Goal: Complete Application Form: Complete application form

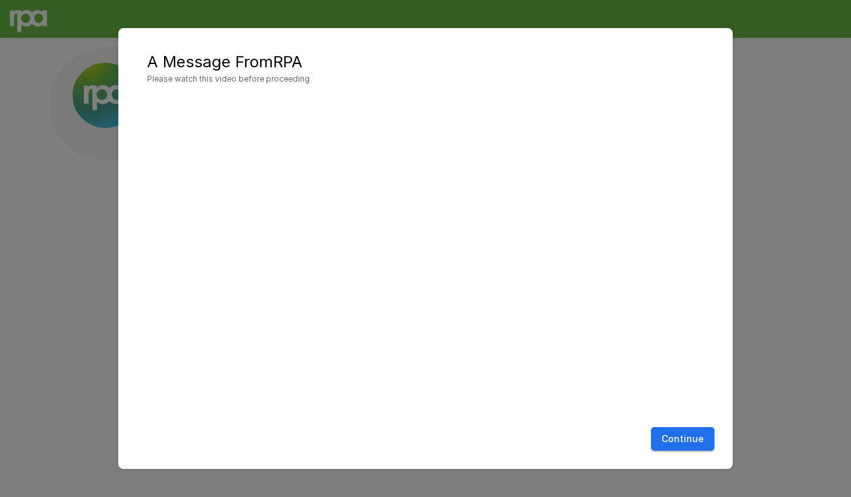
click at [528, 435] on button "Continue" at bounding box center [682, 439] width 63 height 24
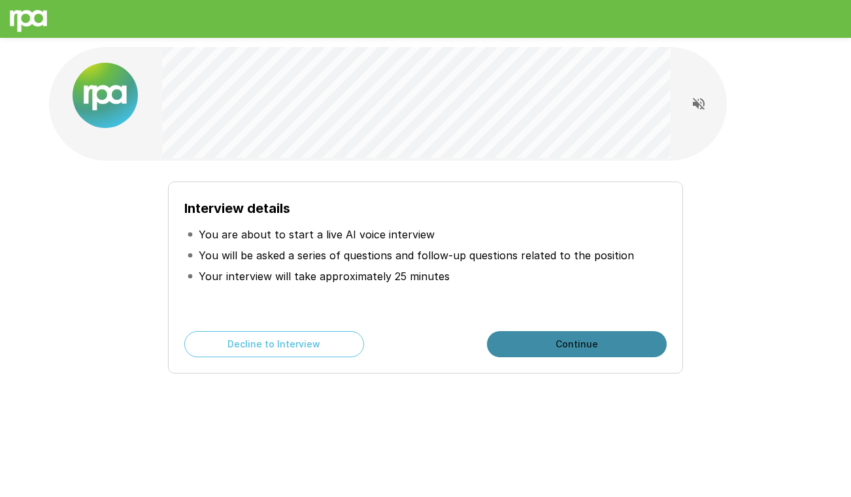
click at [528, 343] on button "Continue" at bounding box center [577, 344] width 180 height 26
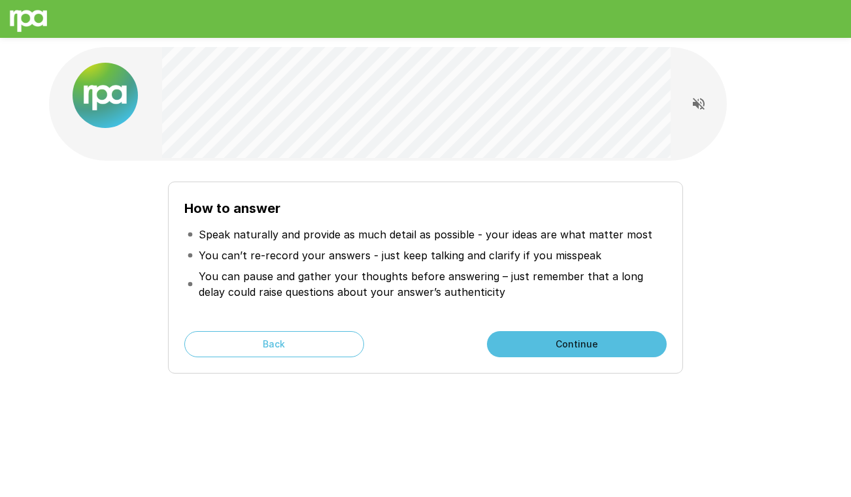
click at [528, 345] on button "Continue" at bounding box center [577, 344] width 180 height 26
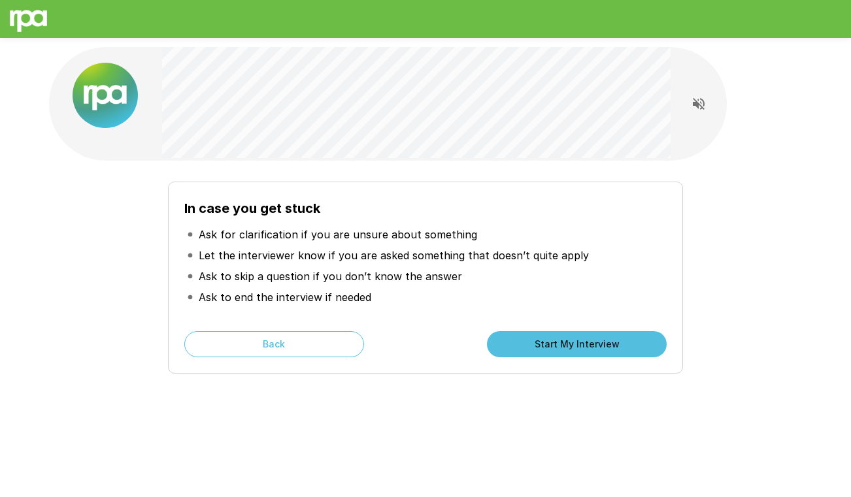
click at [528, 343] on button "Start My Interview" at bounding box center [577, 344] width 180 height 26
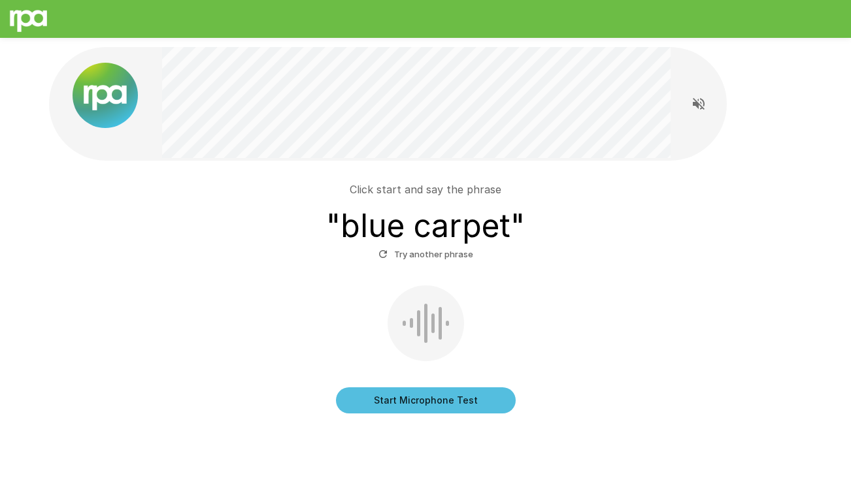
click at [420, 402] on button "Start Microphone Test" at bounding box center [426, 401] width 180 height 26
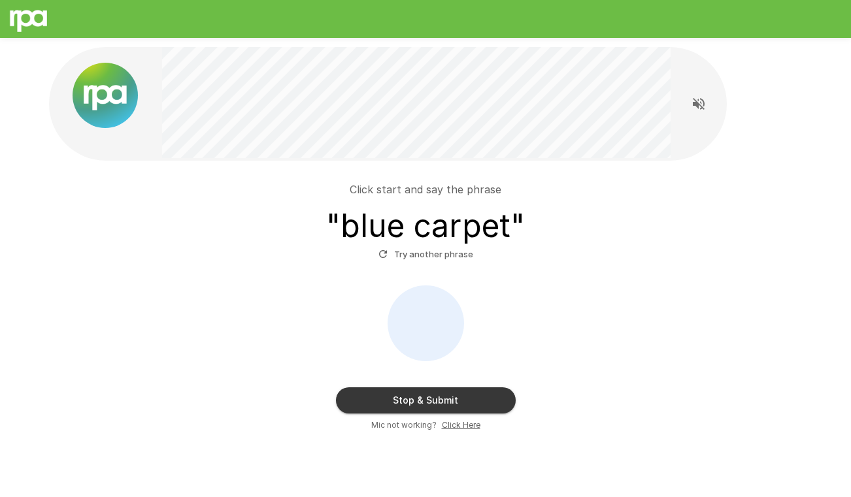
click at [469, 399] on button "Stop & Submit" at bounding box center [426, 401] width 180 height 26
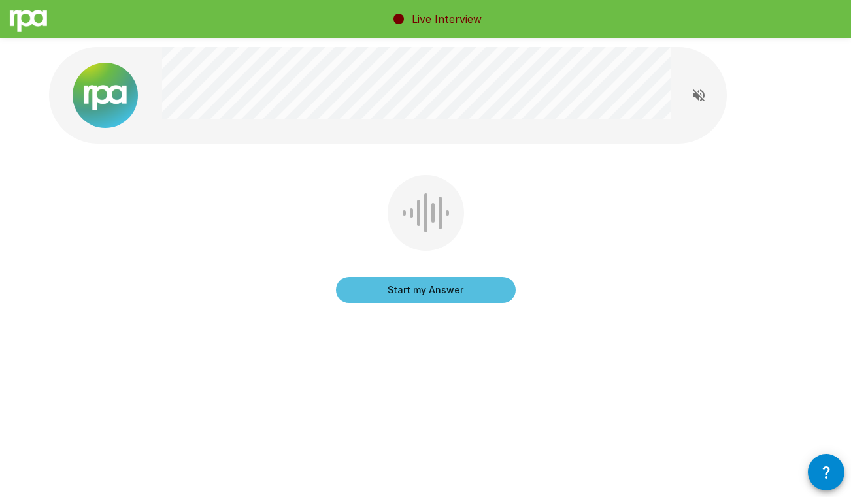
click at [414, 292] on button "Start my Answer" at bounding box center [426, 290] width 180 height 26
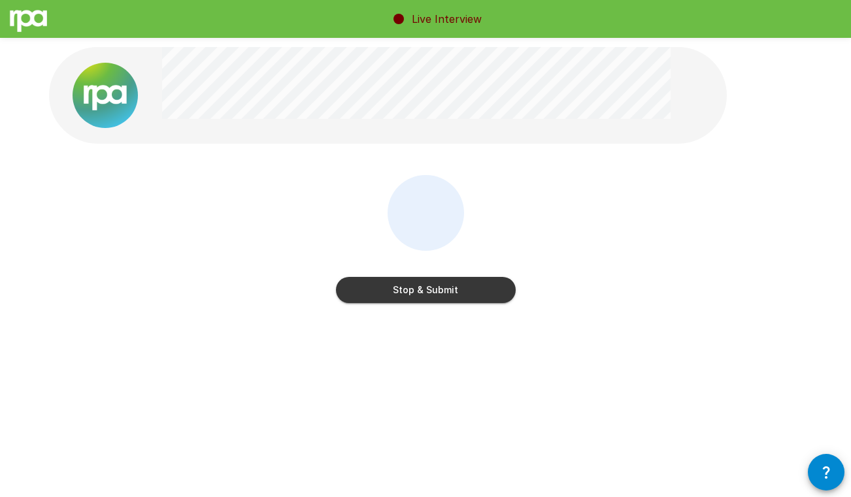
click at [437, 291] on button "Stop & Submit" at bounding box center [426, 290] width 180 height 26
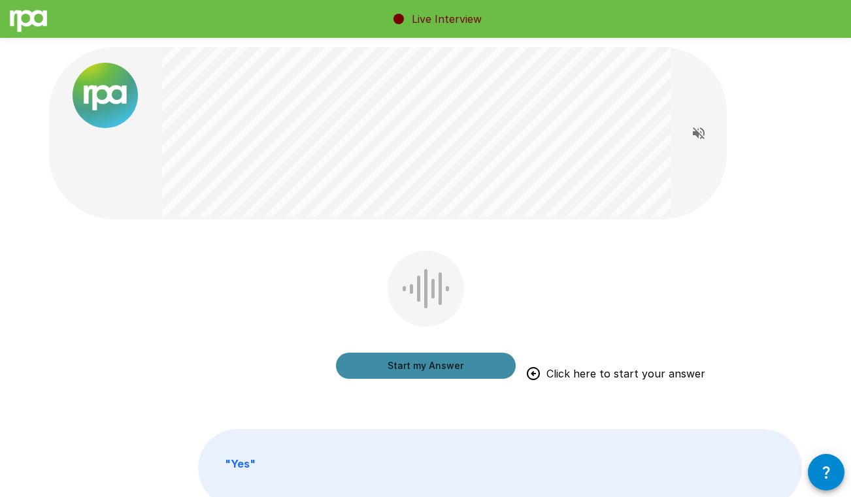
click at [412, 366] on button "Start my Answer" at bounding box center [426, 366] width 180 height 26
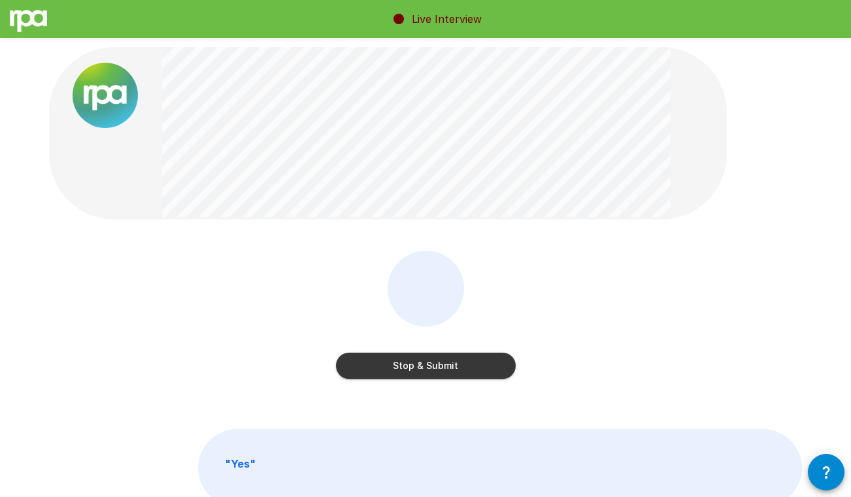
click at [443, 367] on button "Stop & Submit" at bounding box center [426, 366] width 180 height 26
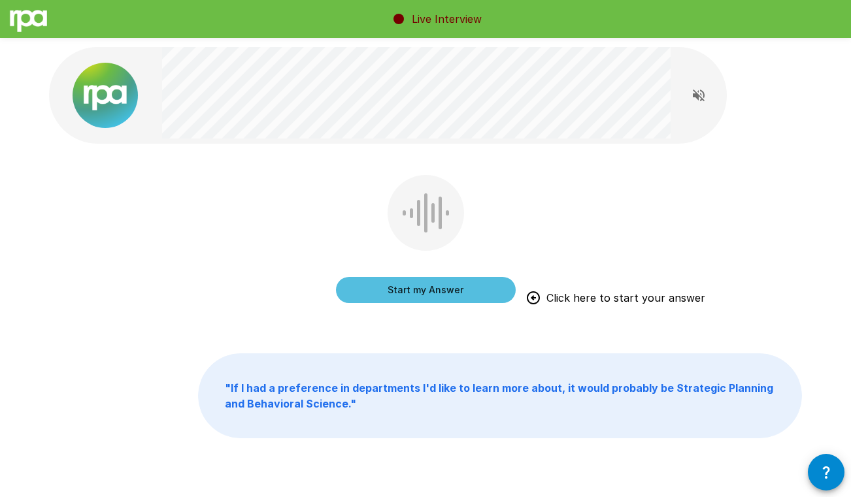
click at [395, 292] on button "Start my Answer" at bounding box center [426, 290] width 180 height 26
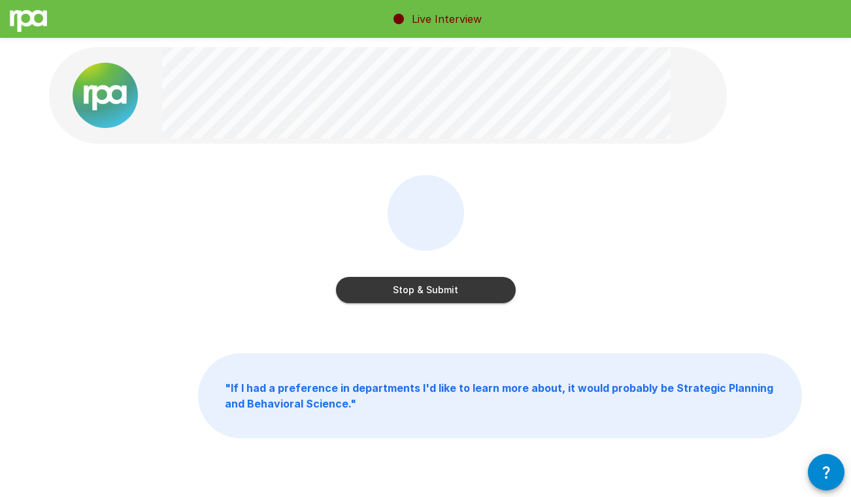
click at [436, 292] on button "Stop & Submit" at bounding box center [426, 290] width 180 height 26
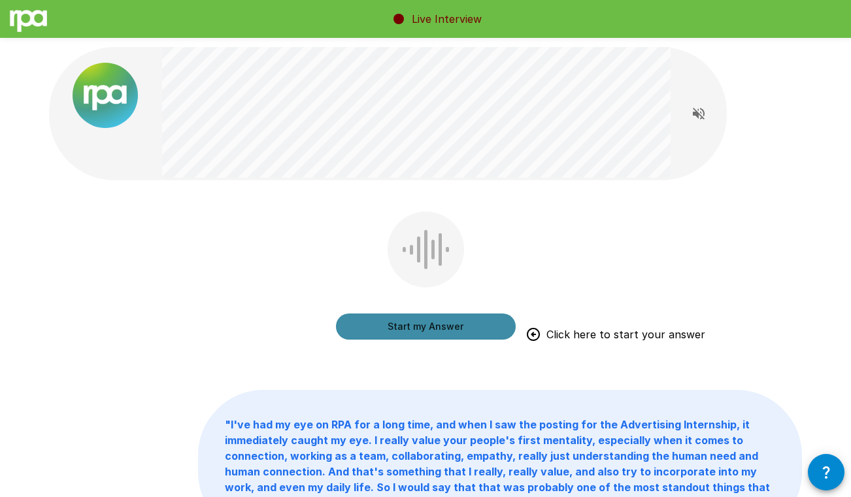
click at [401, 326] on button "Start my Answer" at bounding box center [426, 327] width 180 height 26
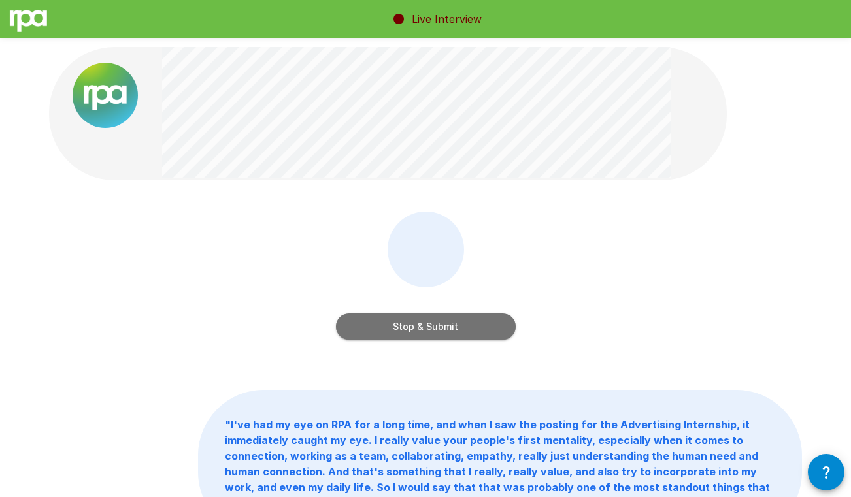
click at [410, 326] on button "Stop & Submit" at bounding box center [426, 327] width 180 height 26
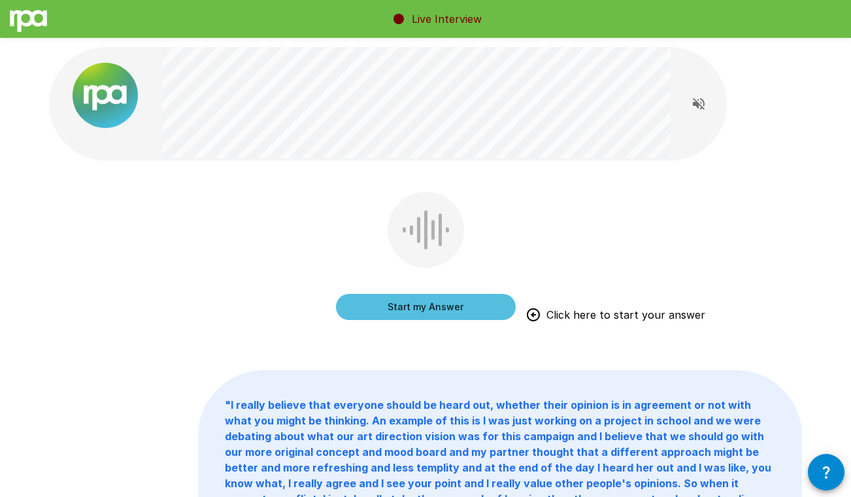
click at [380, 305] on button "Start my Answer" at bounding box center [426, 307] width 180 height 26
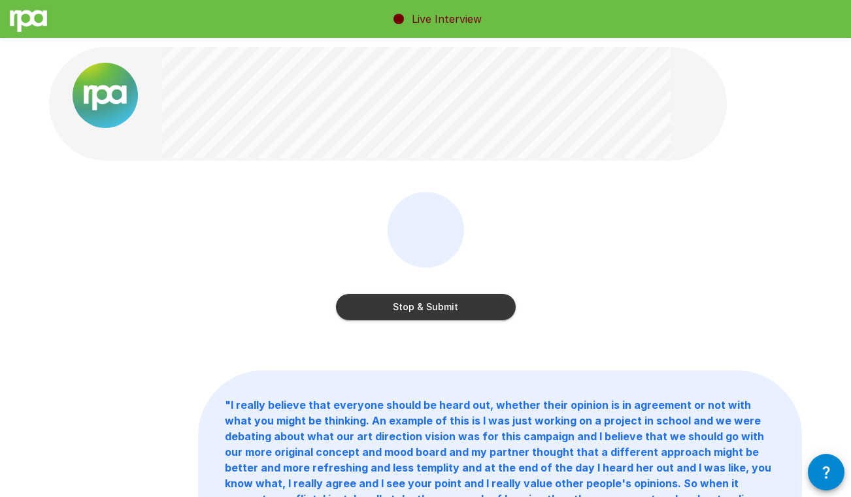
click at [416, 307] on button "Stop & Submit" at bounding box center [426, 307] width 180 height 26
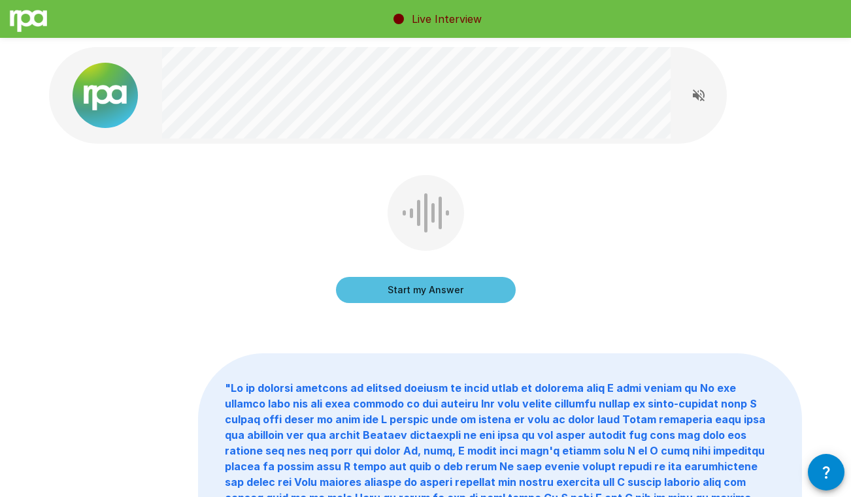
click at [417, 291] on button "Start my Answer" at bounding box center [426, 290] width 180 height 26
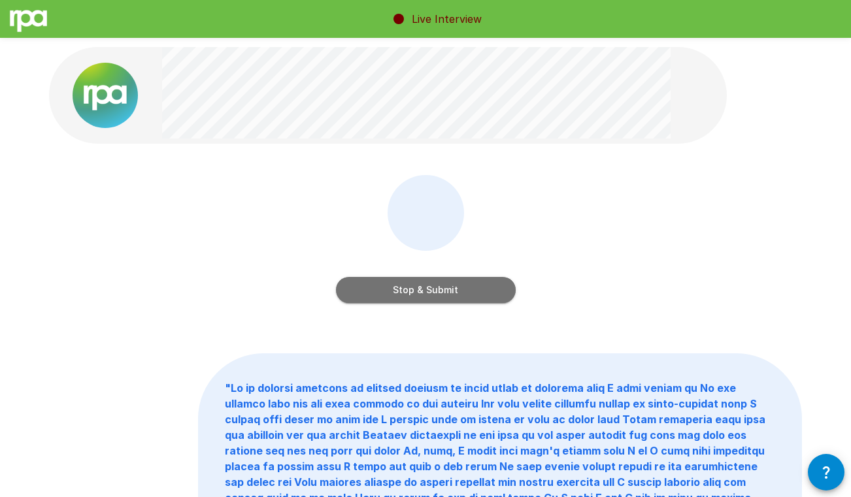
click at [426, 292] on button "Stop & Submit" at bounding box center [426, 290] width 180 height 26
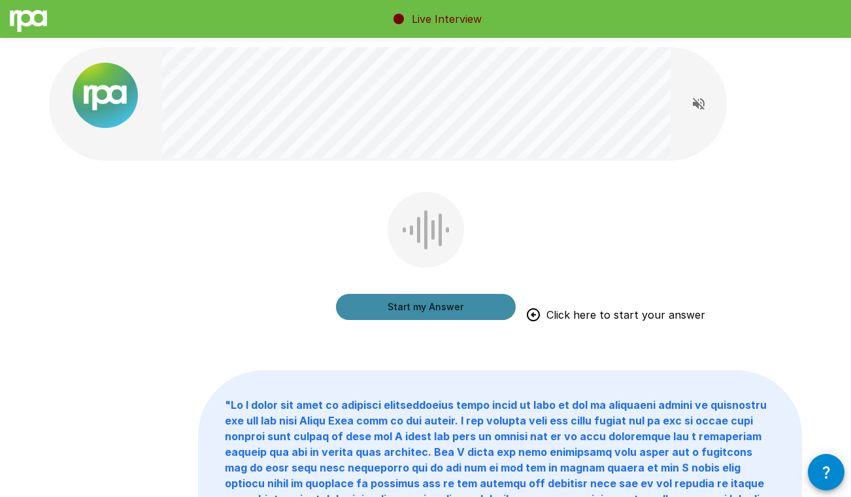
click at [415, 309] on button "Start my Answer" at bounding box center [426, 307] width 180 height 26
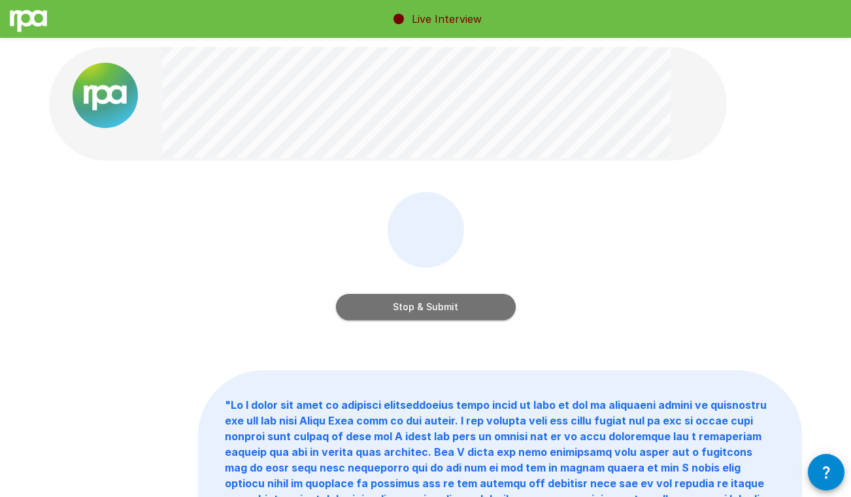
click at [435, 307] on button "Stop & Submit" at bounding box center [426, 307] width 180 height 26
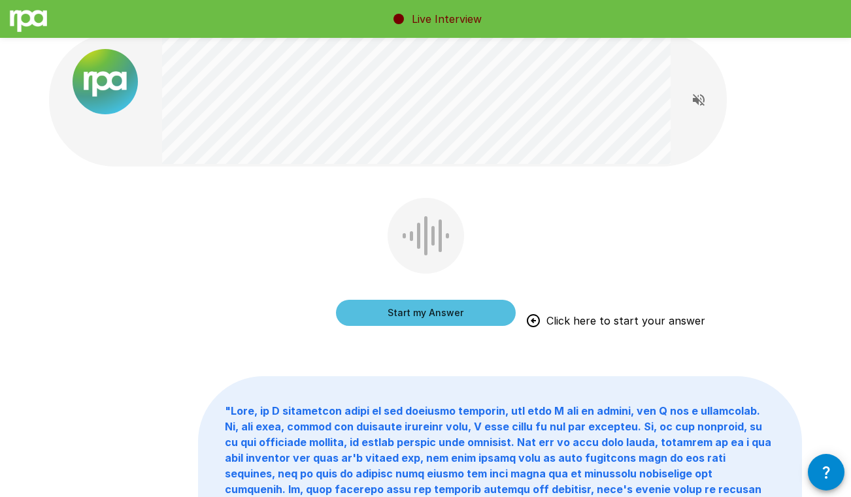
scroll to position [2, 0]
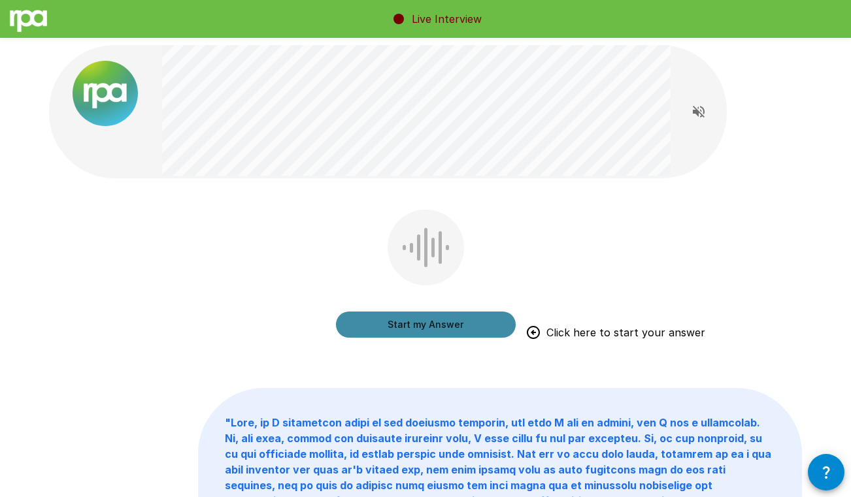
click at [394, 323] on button "Start my Answer" at bounding box center [426, 325] width 180 height 26
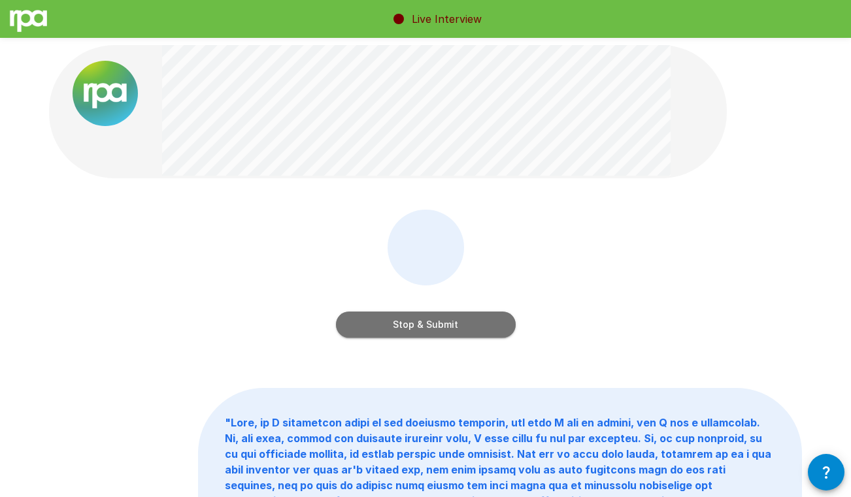
click at [399, 324] on button "Stop & Submit" at bounding box center [426, 325] width 180 height 26
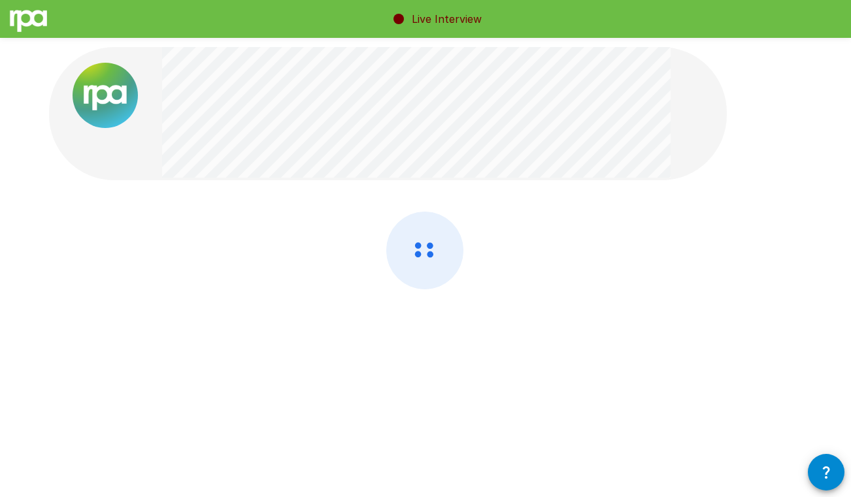
scroll to position [0, 0]
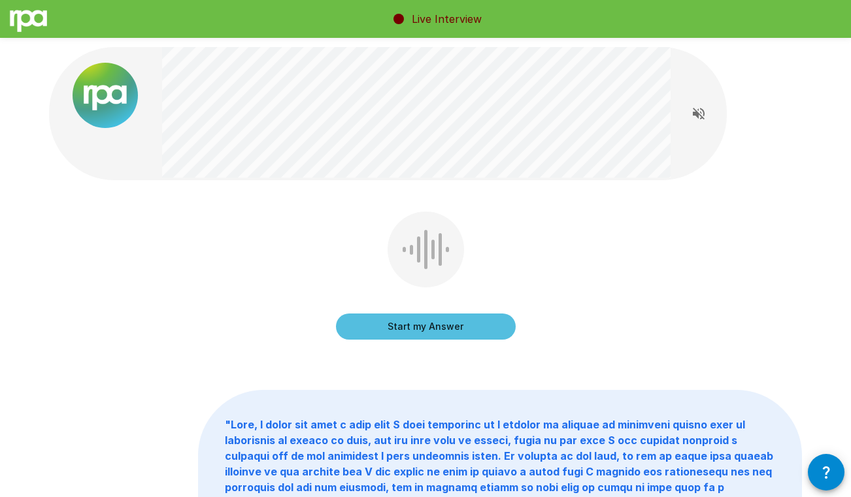
click at [378, 327] on button "Start my Answer" at bounding box center [426, 327] width 180 height 26
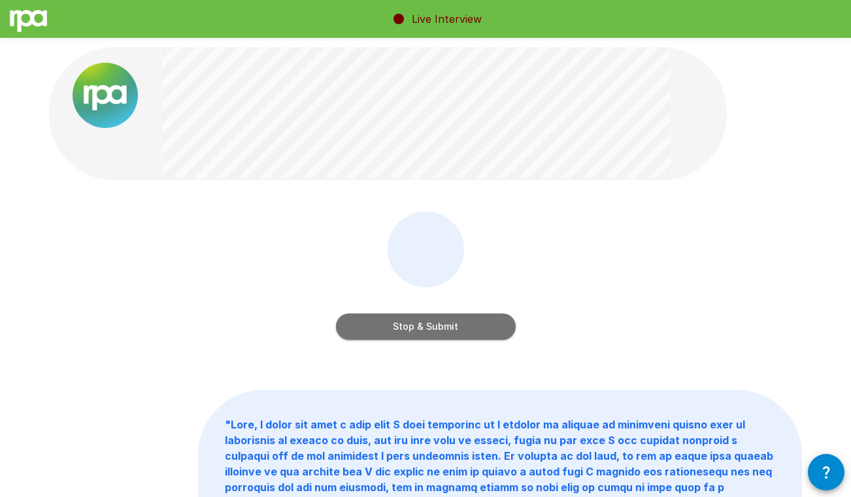
click at [407, 326] on button "Stop & Submit" at bounding box center [426, 327] width 180 height 26
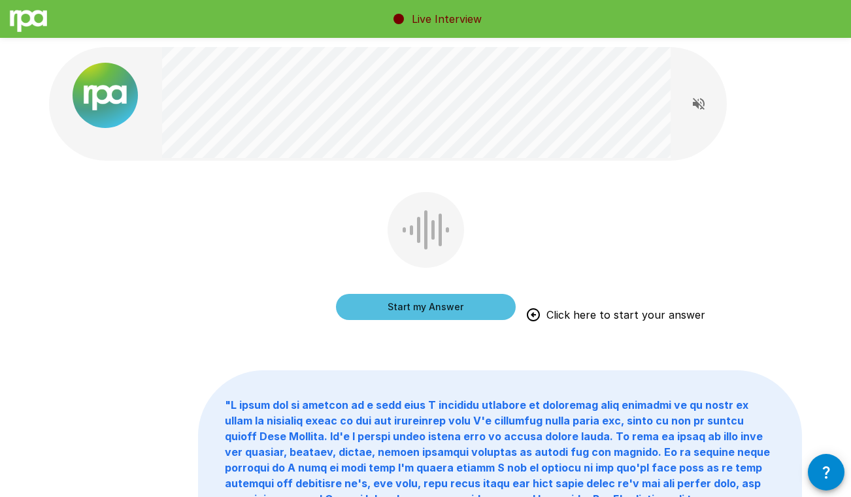
click at [424, 307] on button "Start my Answer" at bounding box center [426, 307] width 180 height 26
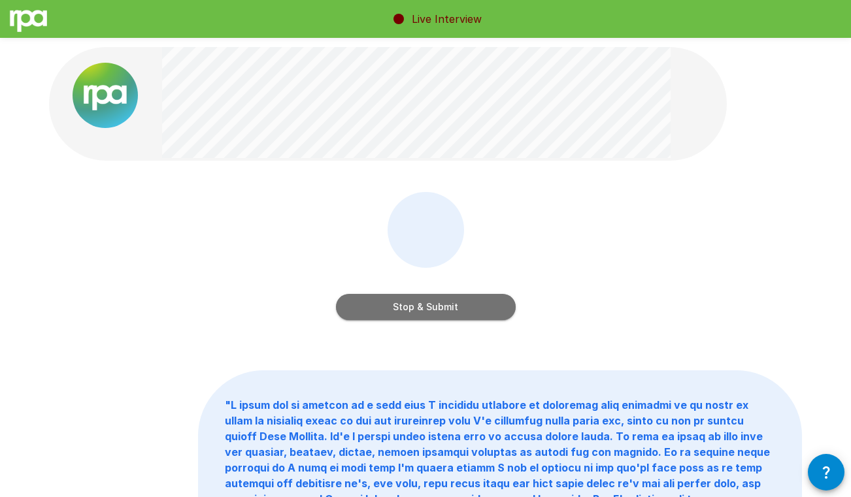
click at [406, 309] on button "Stop & Submit" at bounding box center [426, 307] width 180 height 26
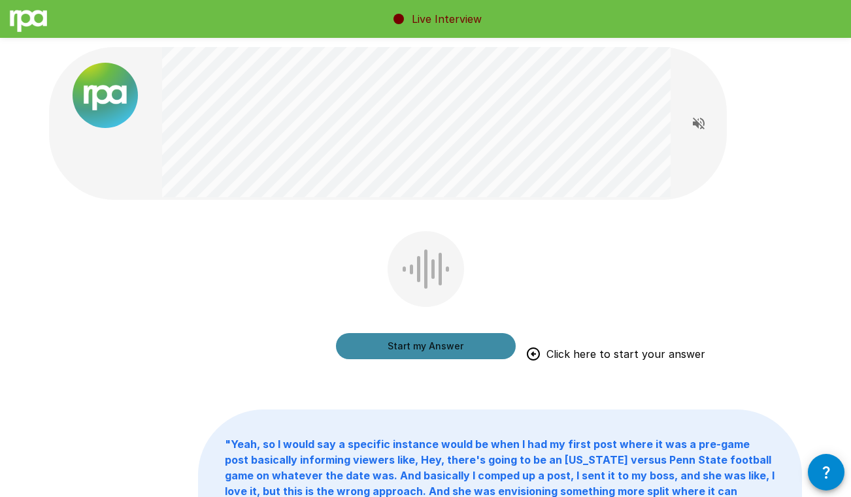
click at [391, 344] on button "Start my Answer" at bounding box center [426, 346] width 180 height 26
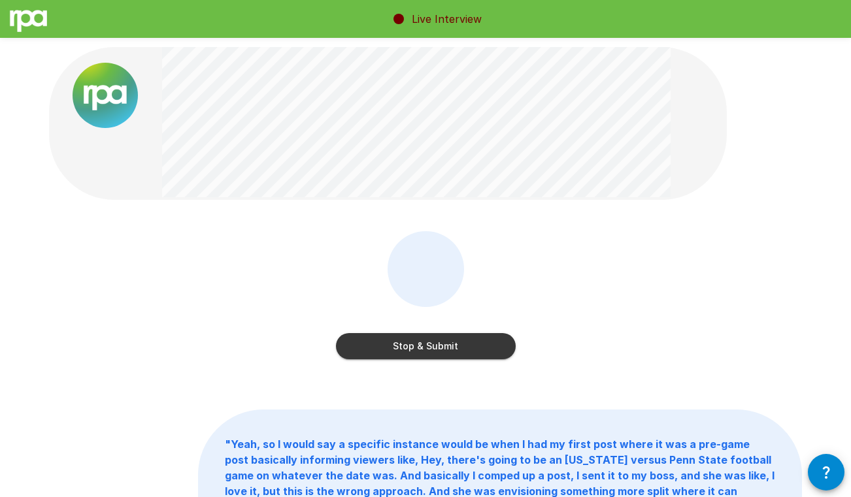
click at [401, 344] on button "Stop & Submit" at bounding box center [426, 346] width 180 height 26
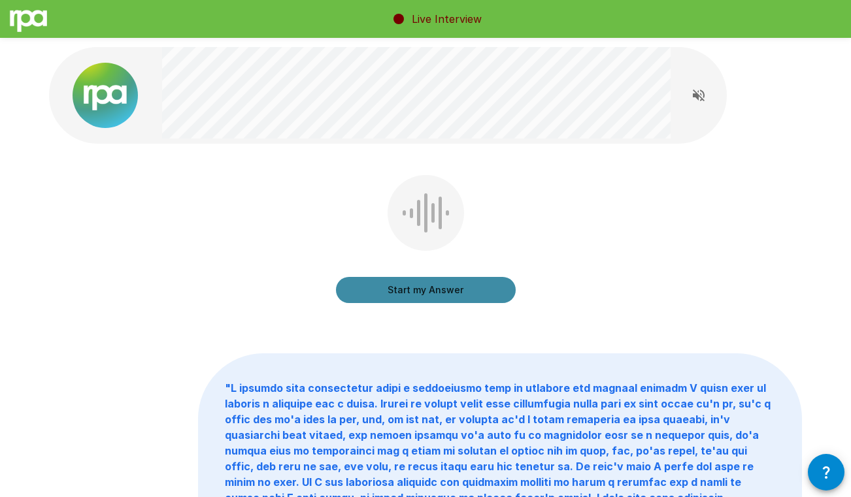
click at [405, 290] on button "Start my Answer" at bounding box center [426, 290] width 180 height 26
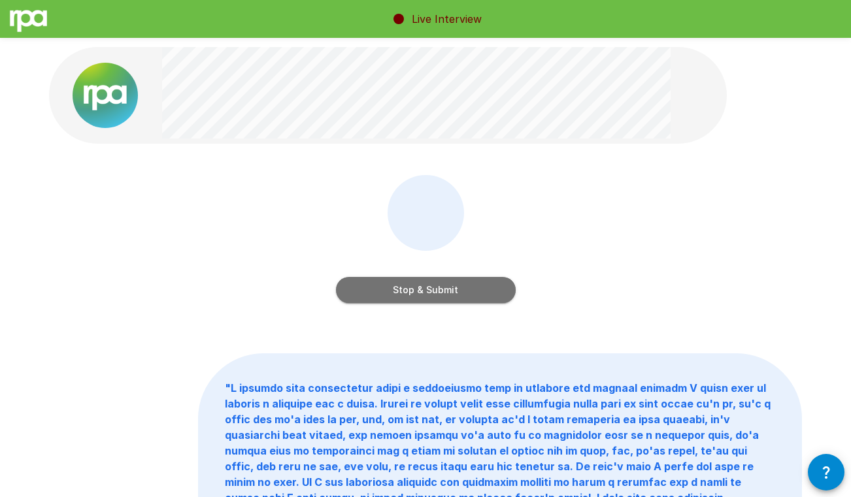
click at [427, 292] on button "Stop & Submit" at bounding box center [426, 290] width 180 height 26
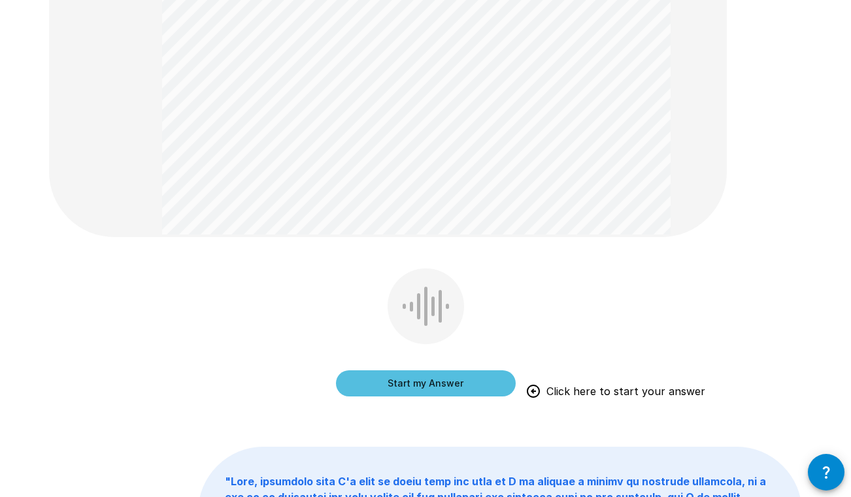
scroll to position [433, 0]
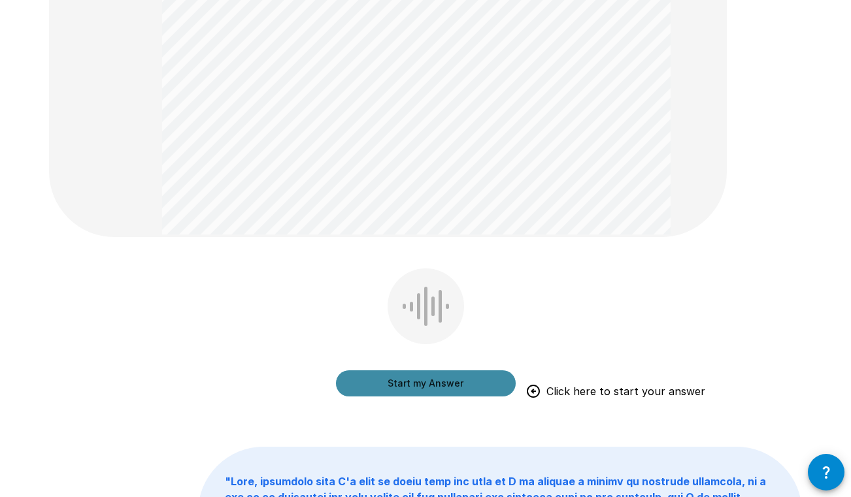
click at [411, 384] on button "Start my Answer" at bounding box center [426, 384] width 180 height 26
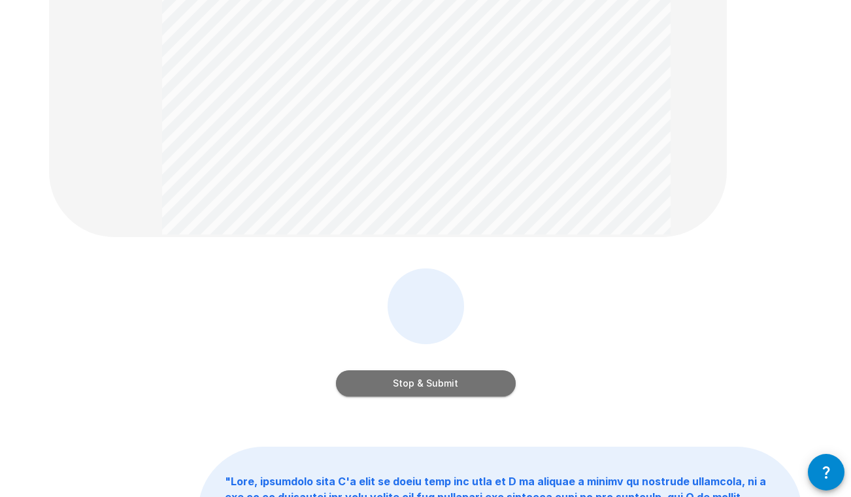
click at [413, 388] on button "Stop & Submit" at bounding box center [426, 384] width 180 height 26
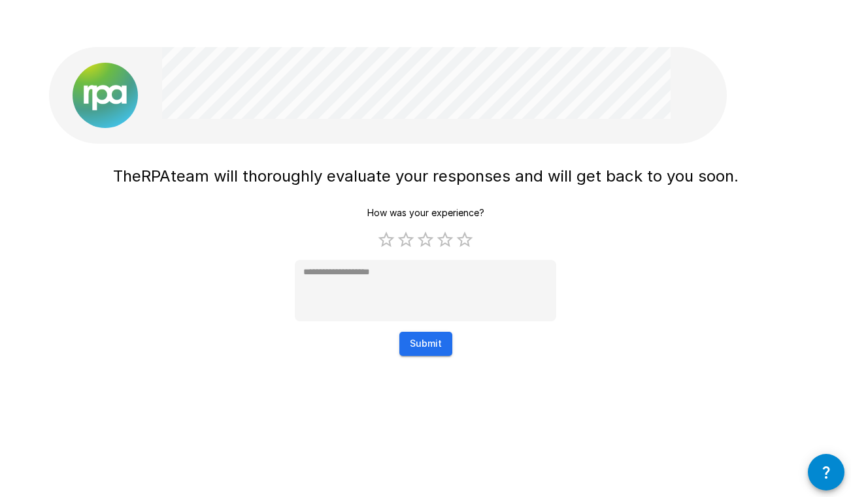
scroll to position [0, 0]
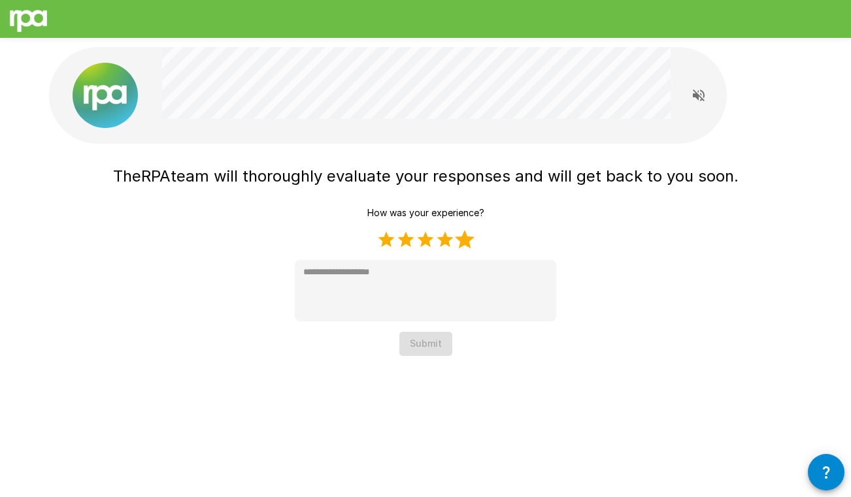
click at [465, 239] on label "5 Stars" at bounding box center [465, 240] width 20 height 20
type textarea "*"
click at [430, 339] on button "Submit" at bounding box center [425, 344] width 53 height 24
